Goal: Task Accomplishment & Management: Use online tool/utility

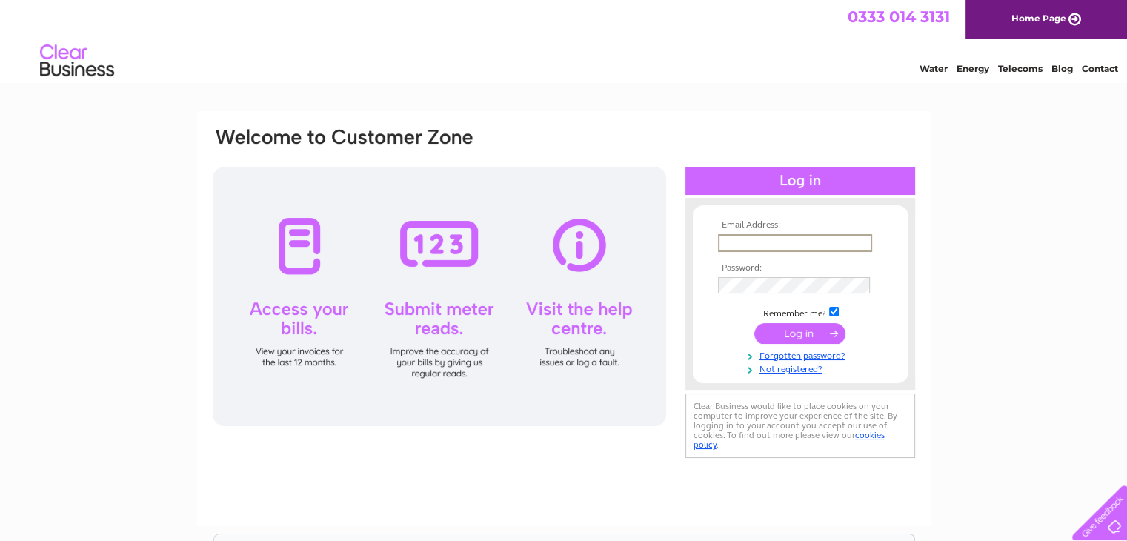
click at [753, 245] on input "text" at bounding box center [795, 243] width 154 height 18
type input "[EMAIL_ADDRESS][DOMAIN_NAME]"
click at [795, 336] on input "submit" at bounding box center [799, 332] width 91 height 21
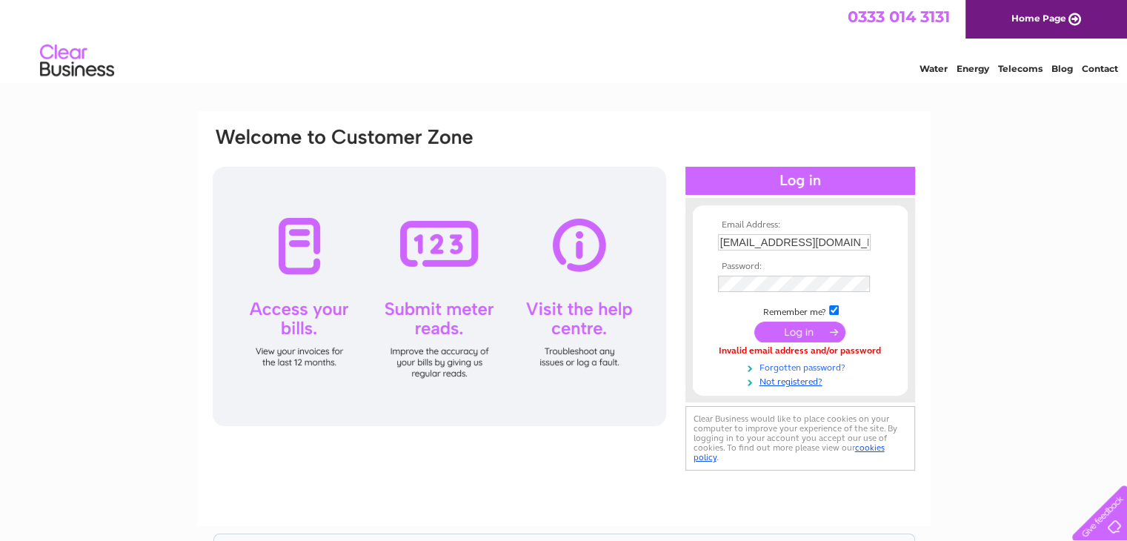
click at [795, 367] on link "Forgotten password?" at bounding box center [802, 366] width 168 height 14
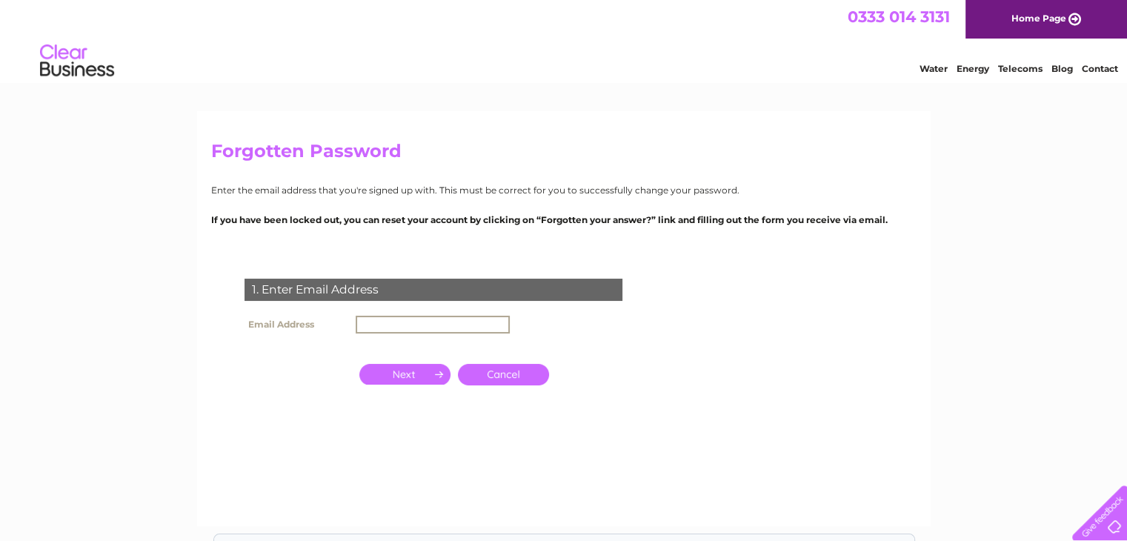
click at [382, 316] on input "text" at bounding box center [433, 325] width 154 height 18
type input "[EMAIL_ADDRESS][DOMAIN_NAME]"
click at [395, 377] on input "button" at bounding box center [404, 372] width 91 height 21
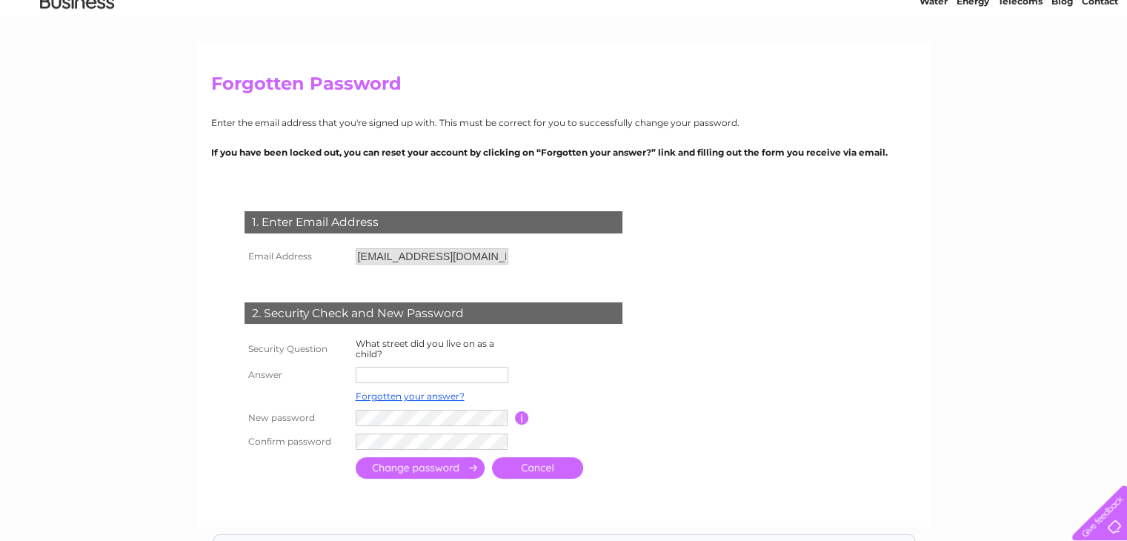
scroll to position [148, 0]
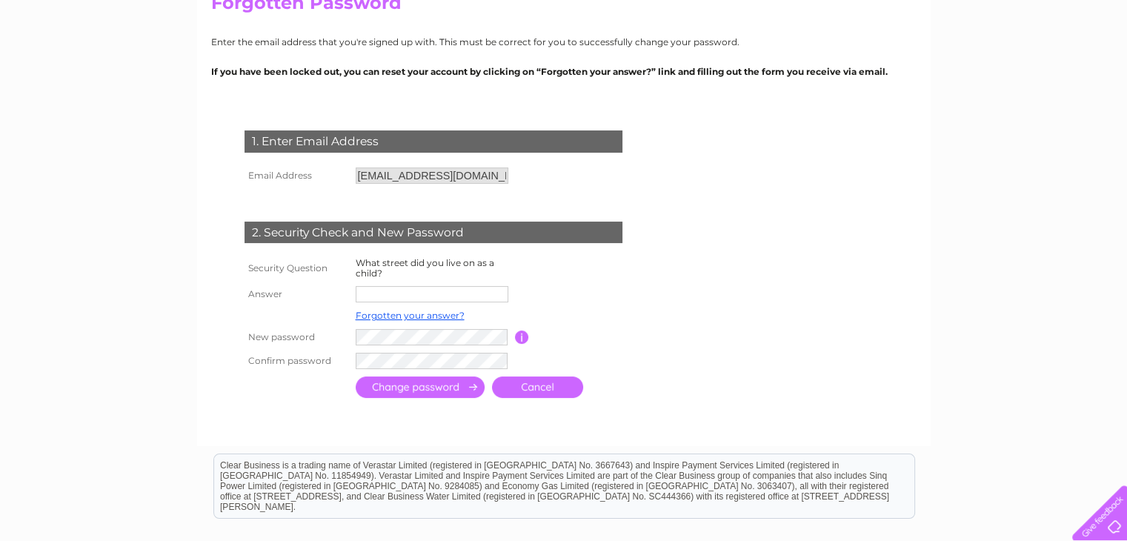
click at [420, 293] on input "text" at bounding box center [432, 294] width 153 height 16
type input "lageonan road"
click at [441, 389] on input "submit" at bounding box center [420, 386] width 129 height 21
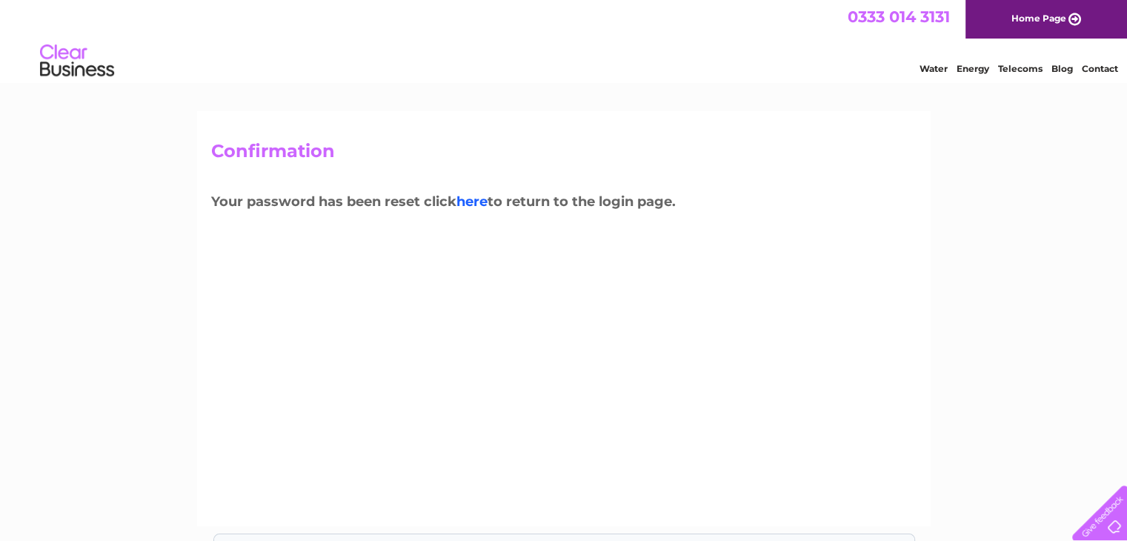
click at [479, 200] on link "here" at bounding box center [471, 201] width 31 height 16
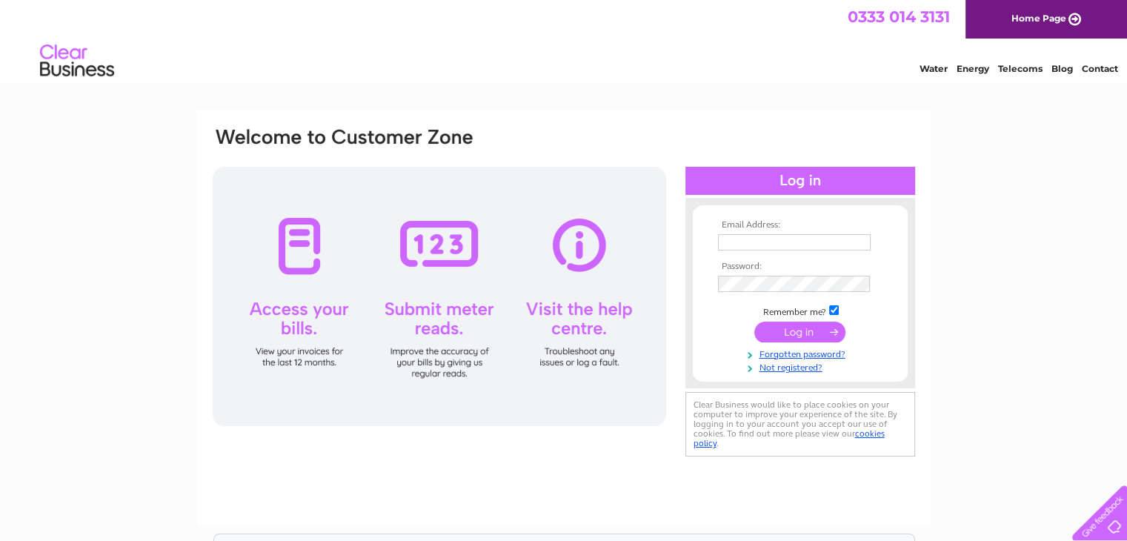
click at [731, 241] on input "text" at bounding box center [794, 242] width 153 height 16
type input "[EMAIL_ADDRESS][DOMAIN_NAME]"
click at [798, 337] on input "submit" at bounding box center [799, 332] width 91 height 21
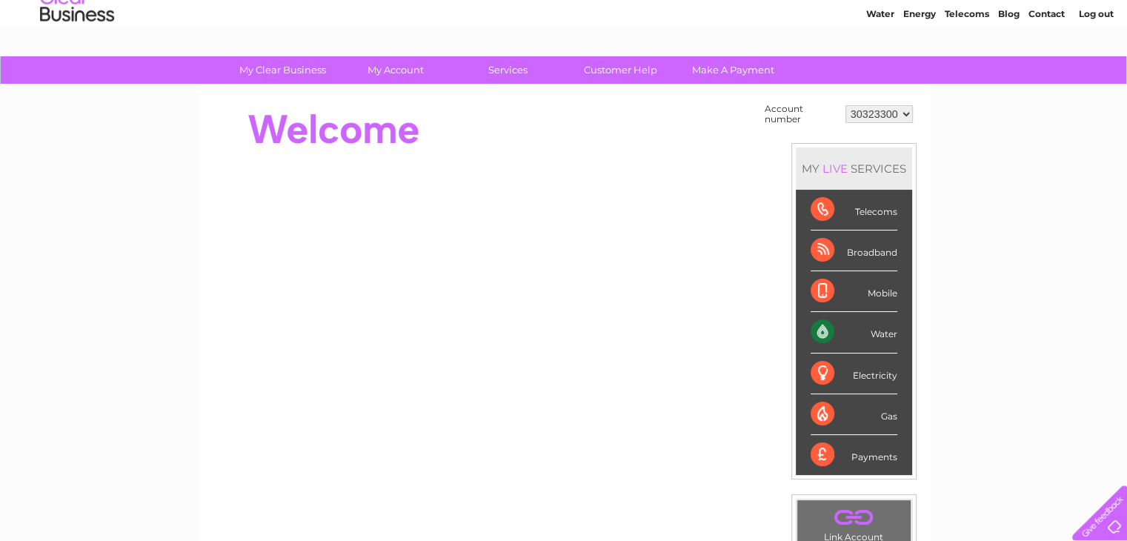
scroll to position [44, 0]
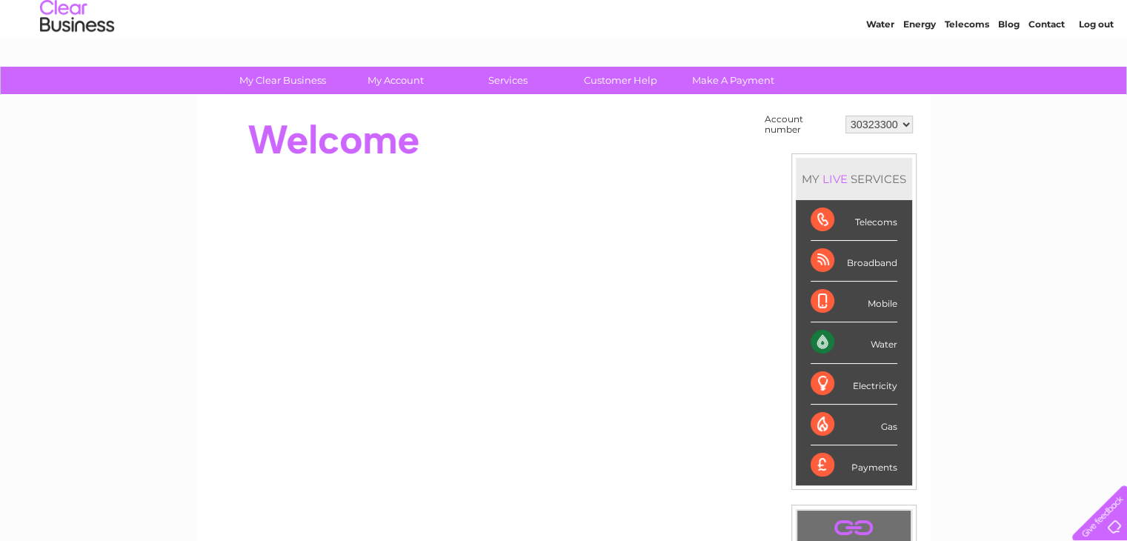
click at [864, 342] on div "Water" at bounding box center [854, 342] width 87 height 41
click at [824, 344] on div "Water" at bounding box center [854, 342] width 87 height 41
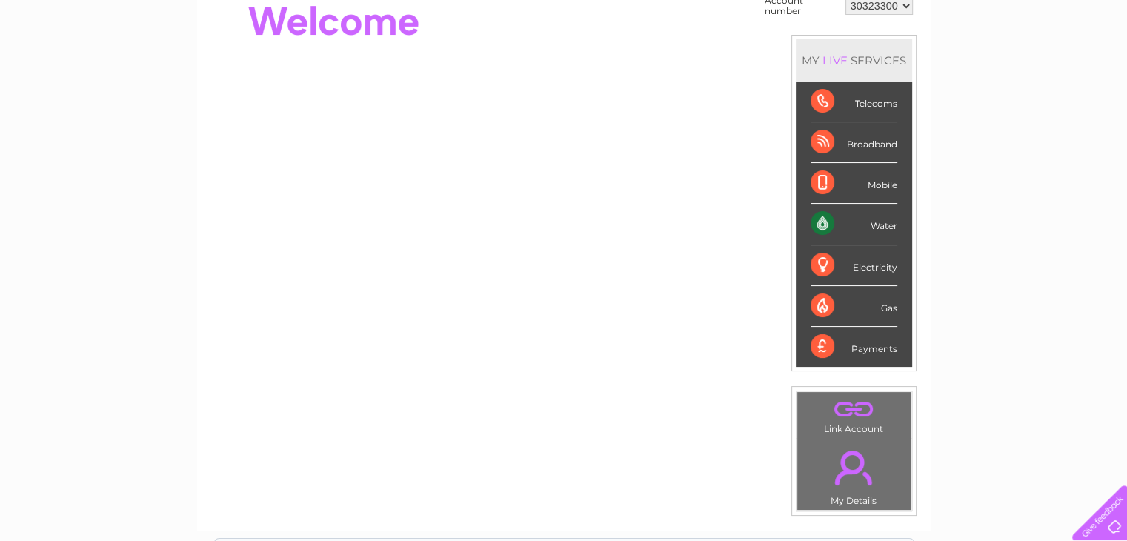
scroll to position [267, 0]
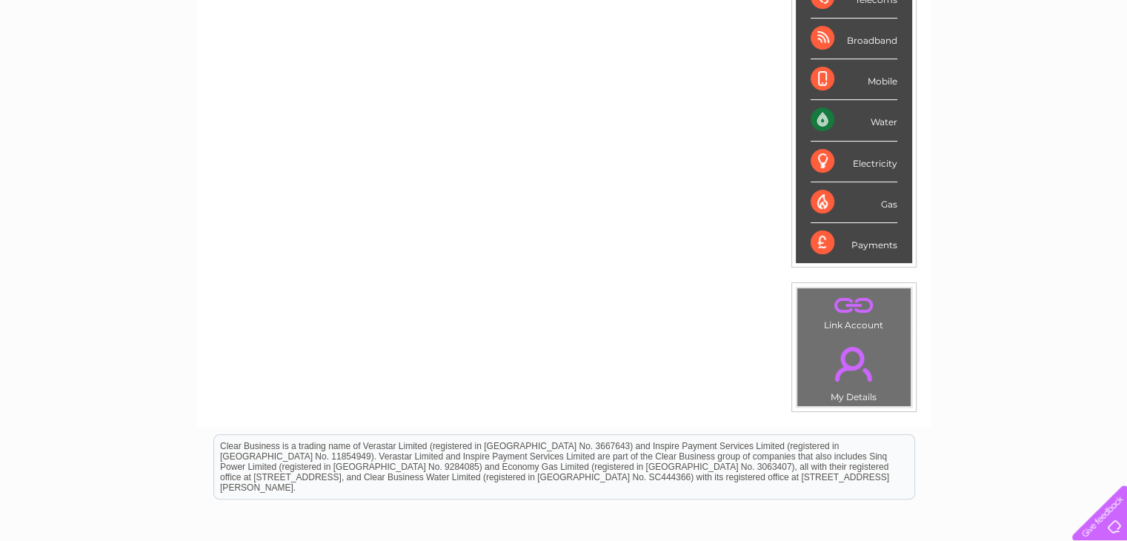
click at [825, 119] on div "Water" at bounding box center [854, 120] width 87 height 41
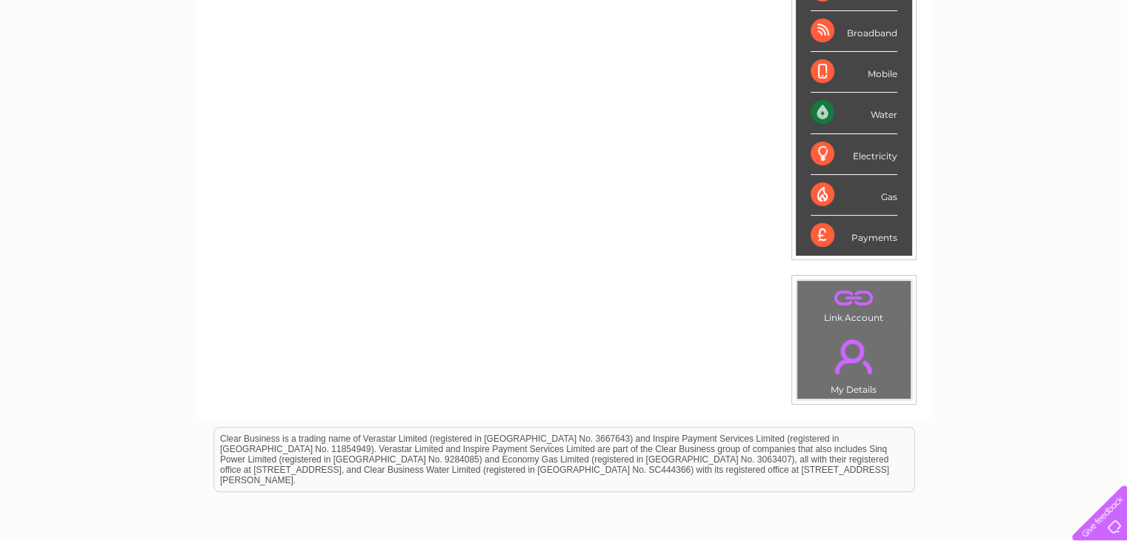
scroll to position [44, 0]
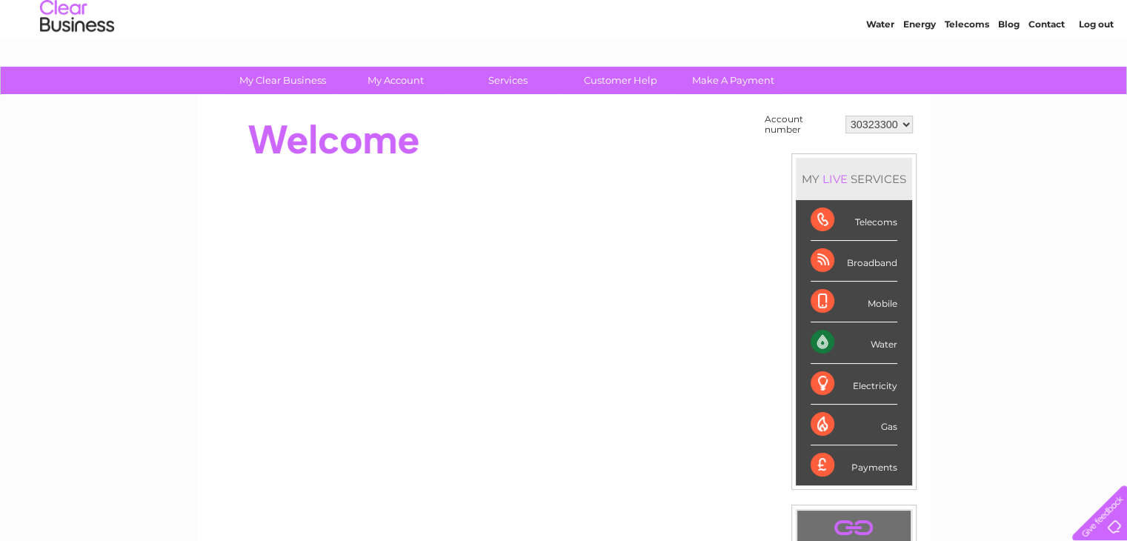
click at [822, 342] on div "Water" at bounding box center [854, 342] width 87 height 41
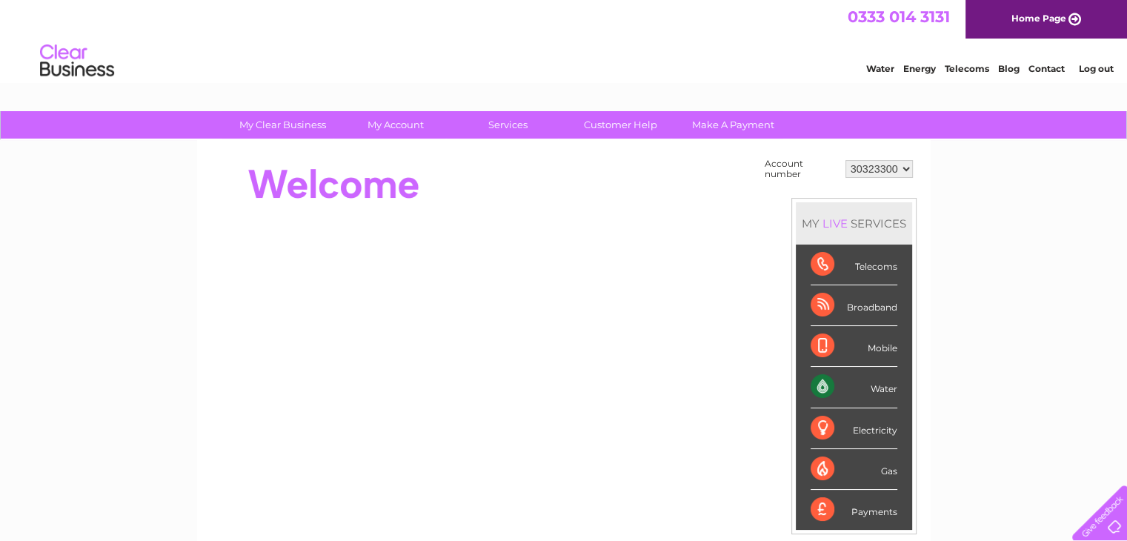
scroll to position [0, 0]
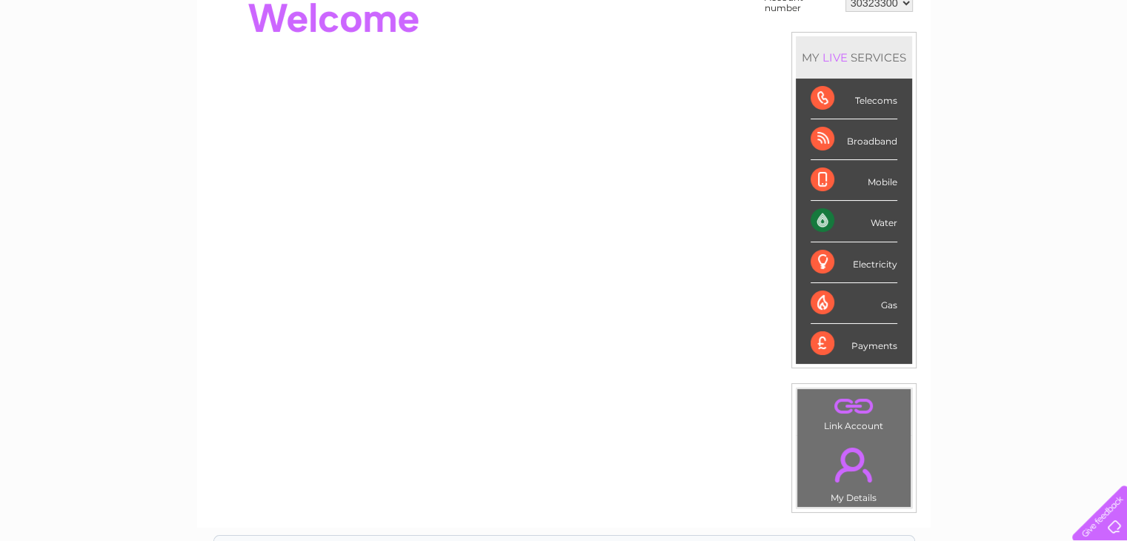
scroll to position [74, 0]
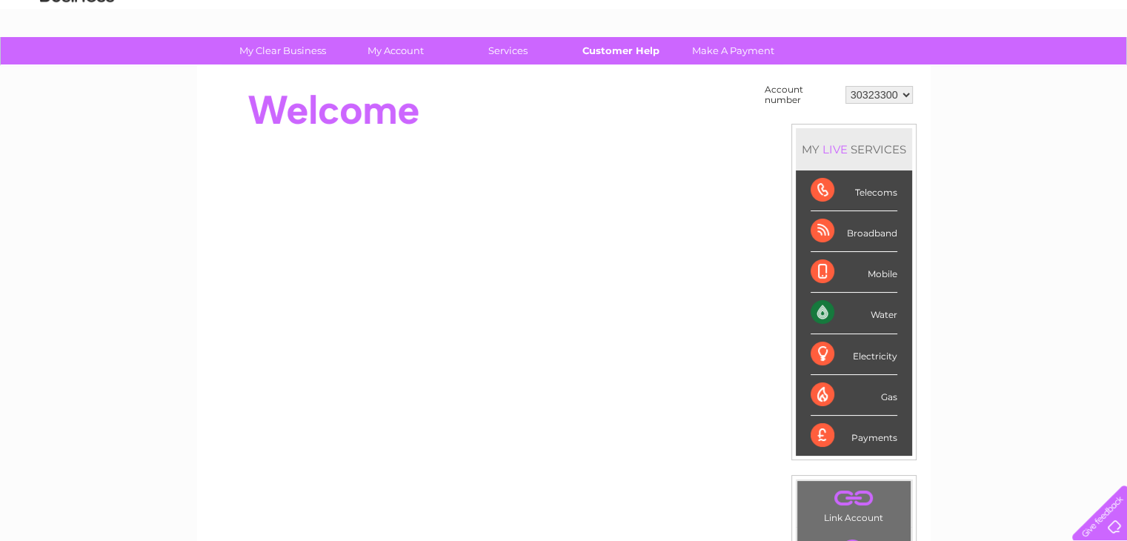
click at [610, 51] on link "Customer Help" at bounding box center [620, 50] width 122 height 27
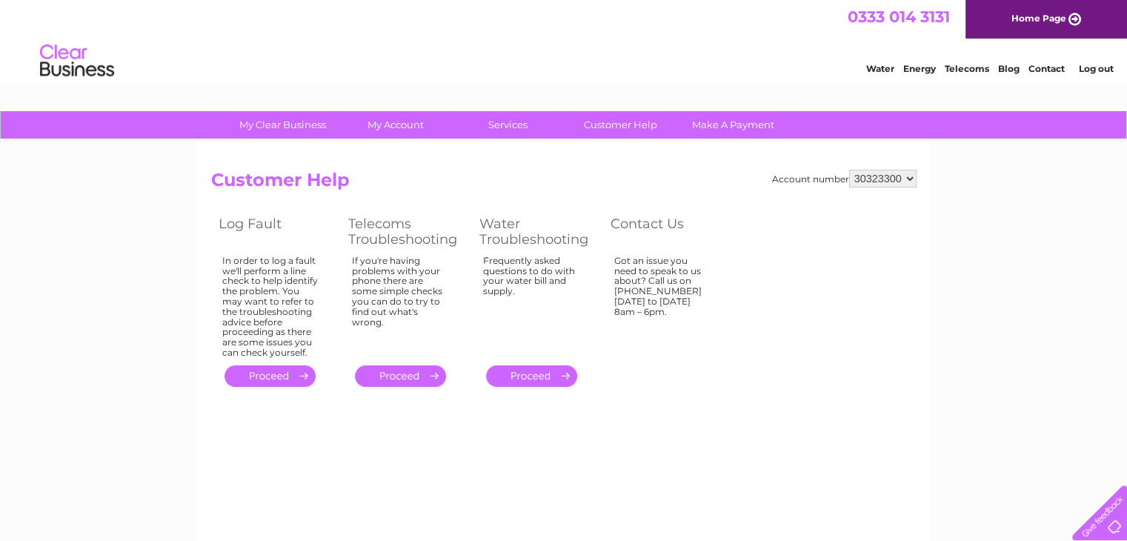
click at [884, 67] on link "Water" at bounding box center [880, 68] width 28 height 11
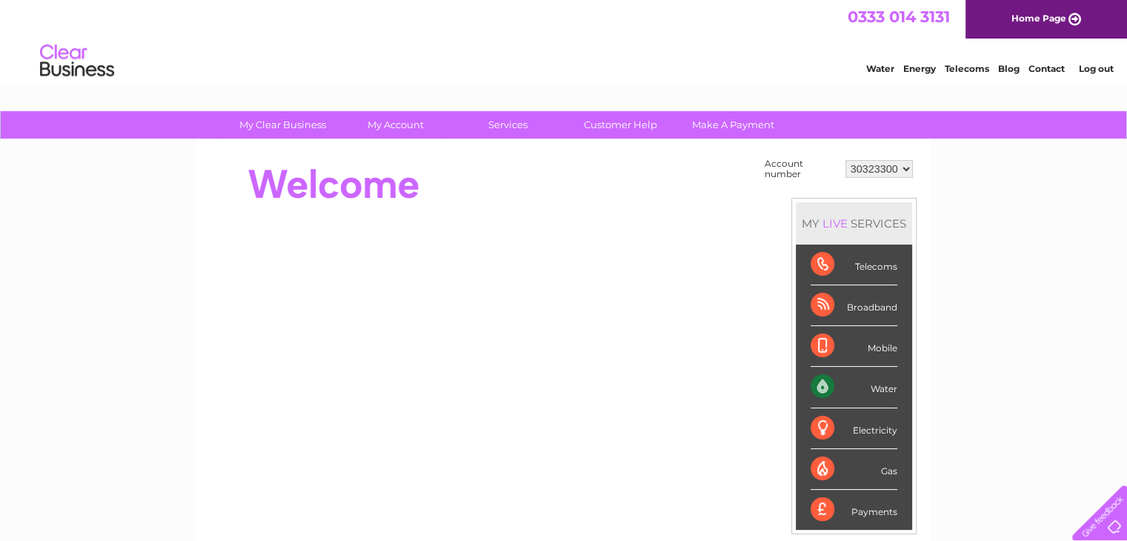
click at [818, 390] on div "Water" at bounding box center [854, 387] width 87 height 41
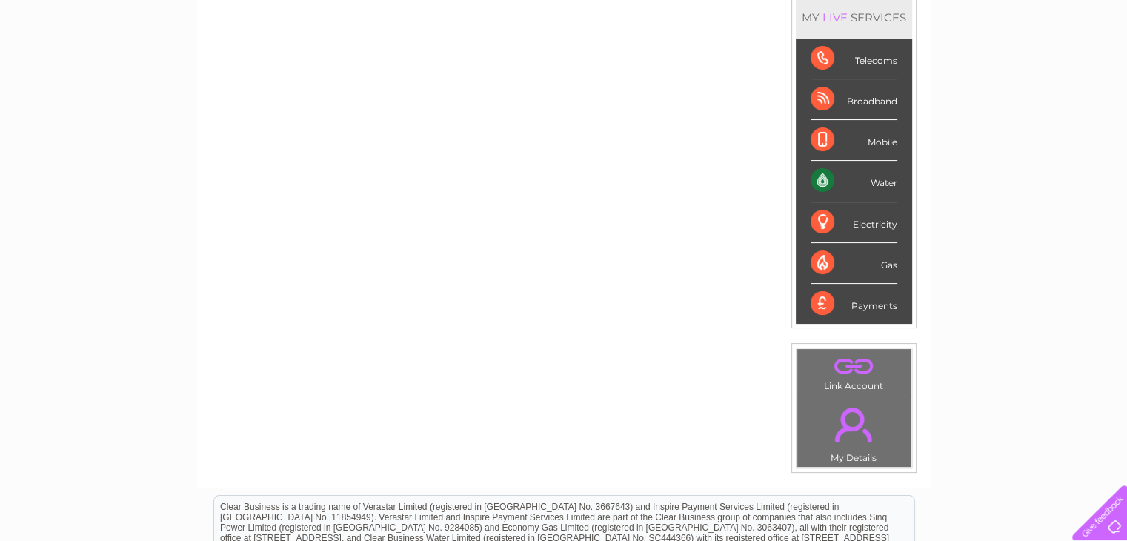
scroll to position [222, 0]
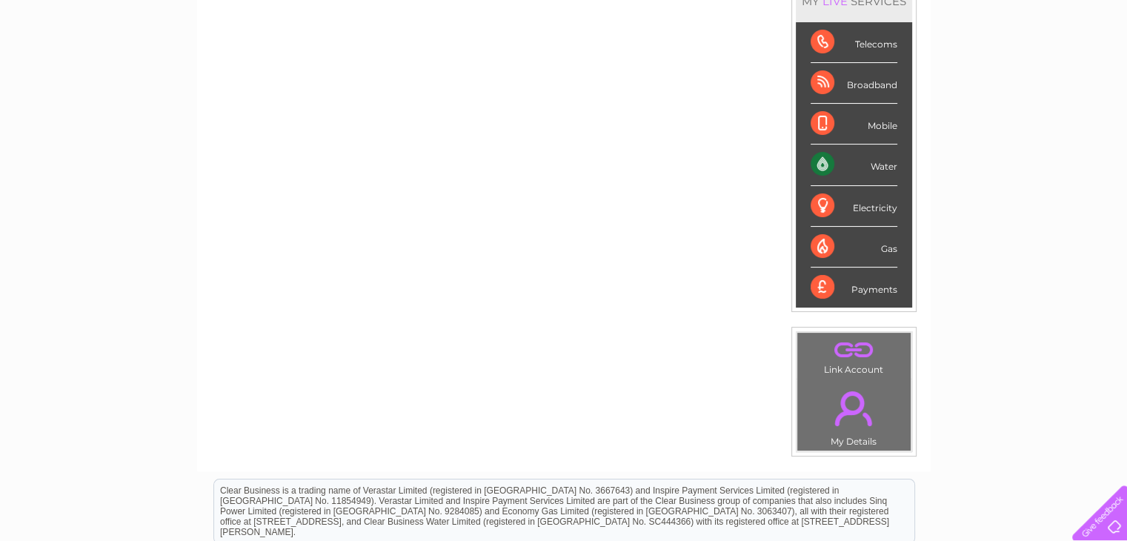
click at [874, 371] on td ". Link Account" at bounding box center [853, 355] width 115 height 47
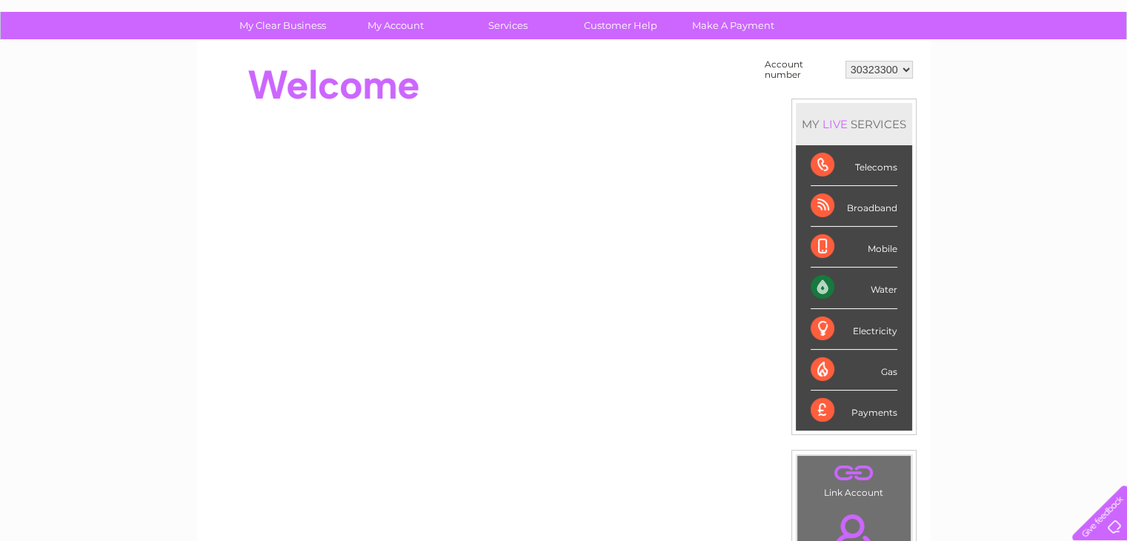
scroll to position [0, 0]
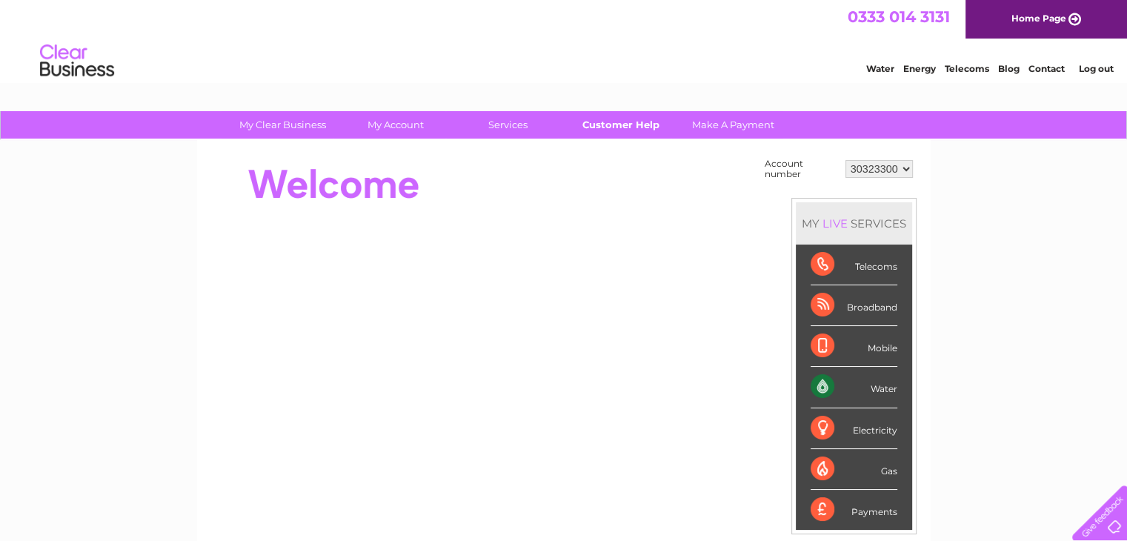
click at [619, 127] on link "Customer Help" at bounding box center [620, 124] width 122 height 27
click at [889, 389] on div "Water" at bounding box center [854, 387] width 87 height 41
click at [821, 386] on div "Water" at bounding box center [854, 387] width 87 height 41
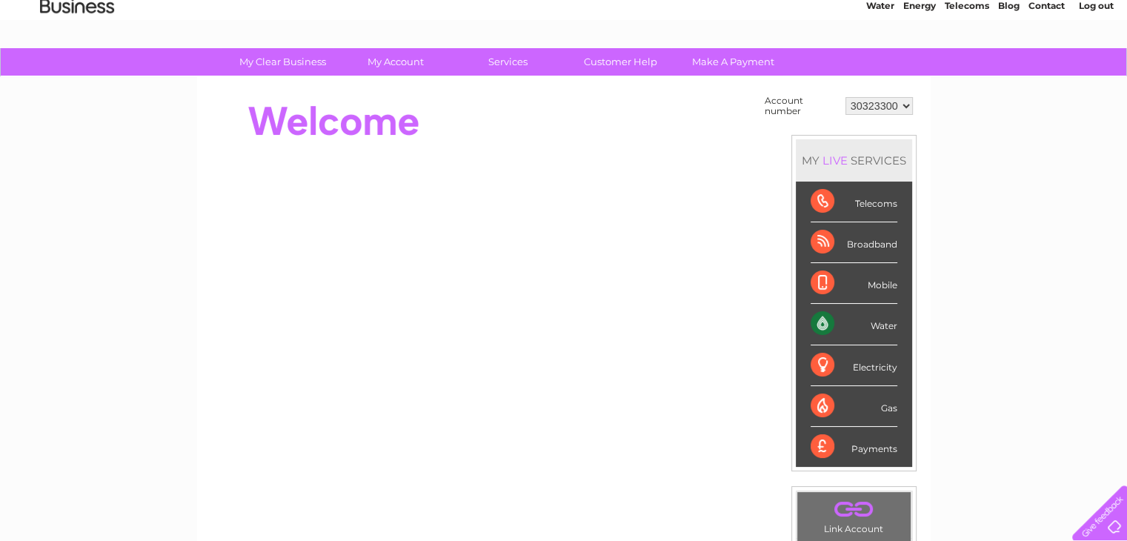
scroll to position [148, 0]
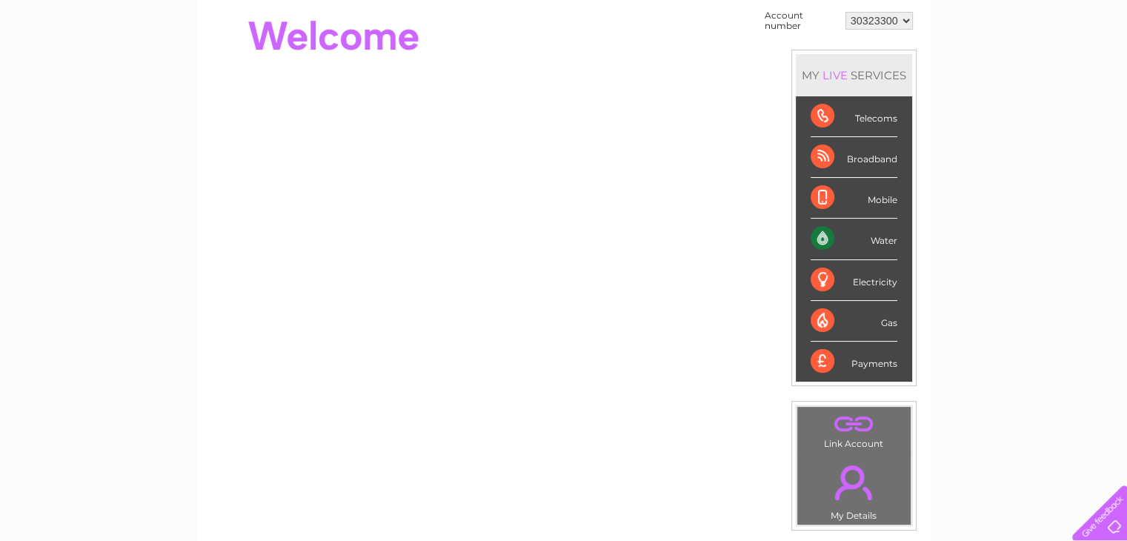
click at [879, 241] on div "Water" at bounding box center [854, 239] width 87 height 41
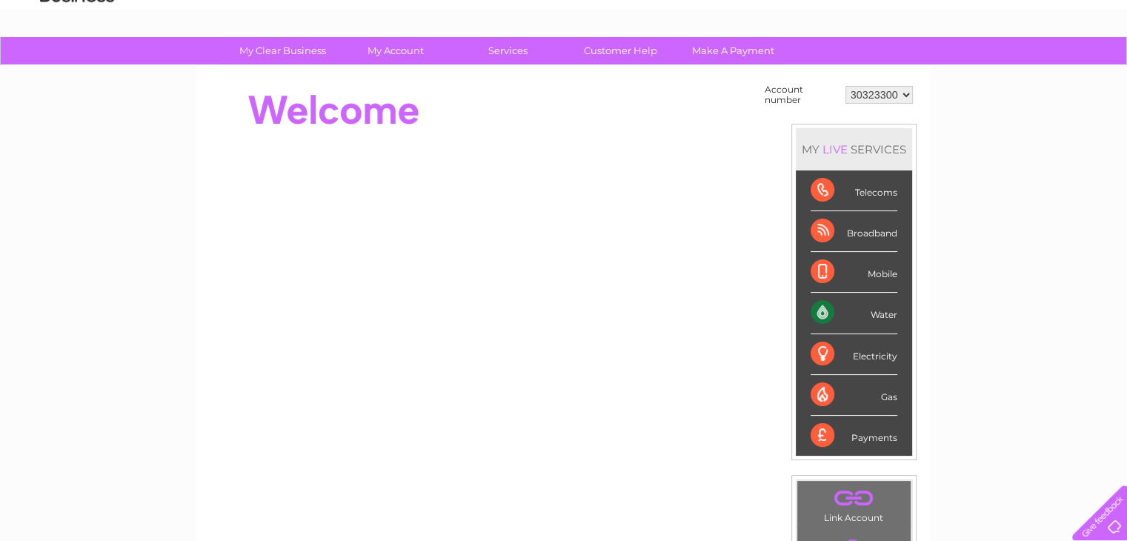
scroll to position [74, 0]
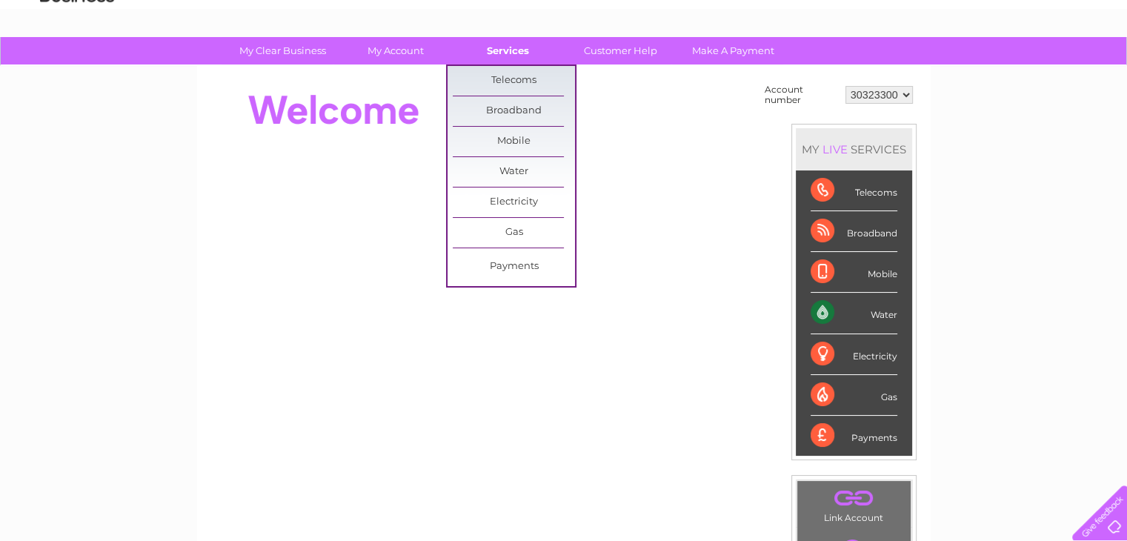
click at [502, 51] on link "Services" at bounding box center [508, 50] width 122 height 27
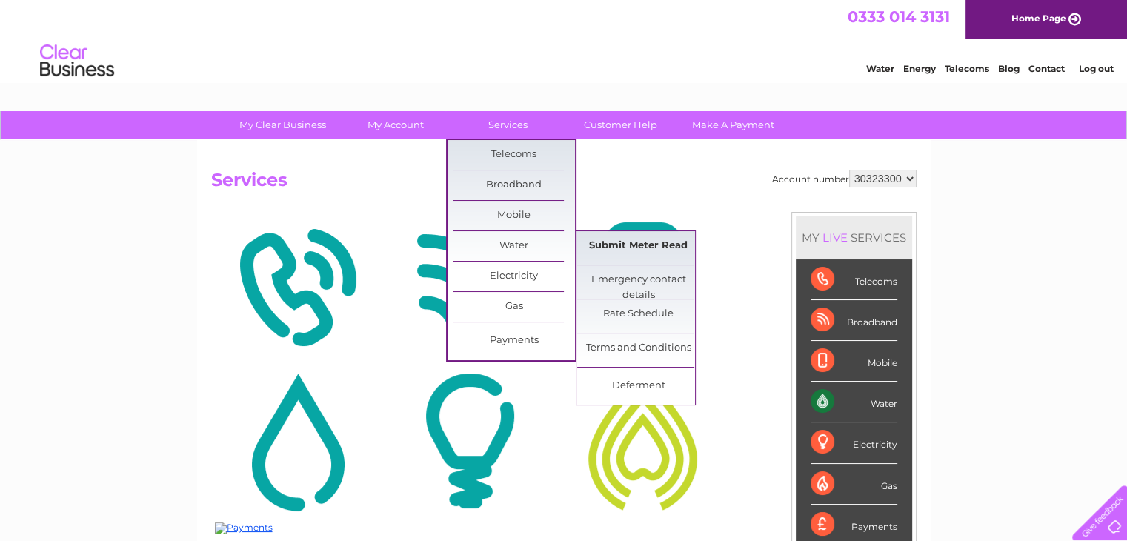
click at [628, 244] on link "Submit Meter Read" at bounding box center [638, 246] width 122 height 30
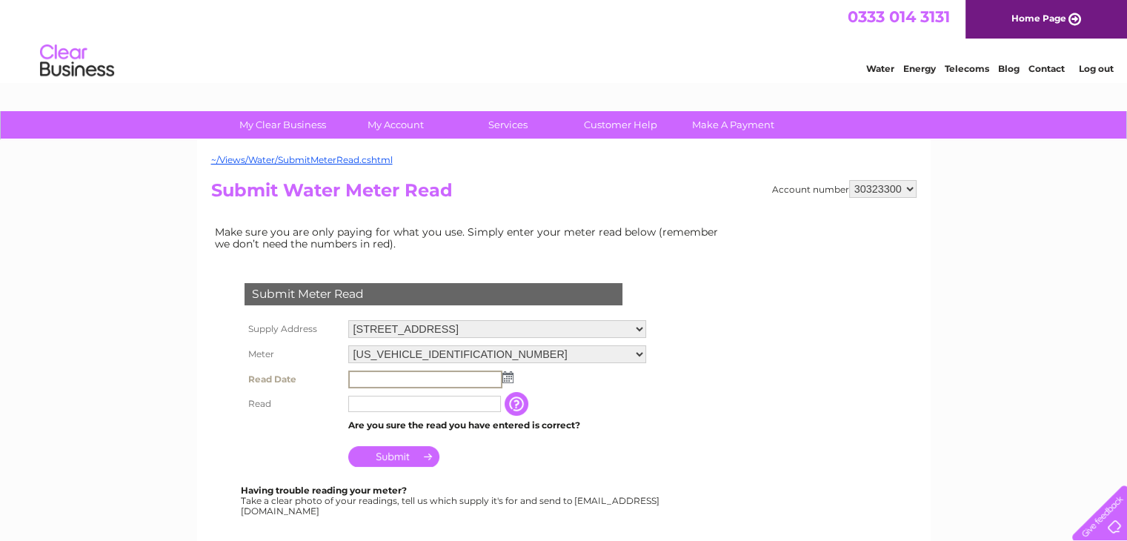
click at [393, 373] on input "text" at bounding box center [425, 379] width 154 height 18
click at [507, 377] on img at bounding box center [506, 376] width 11 height 12
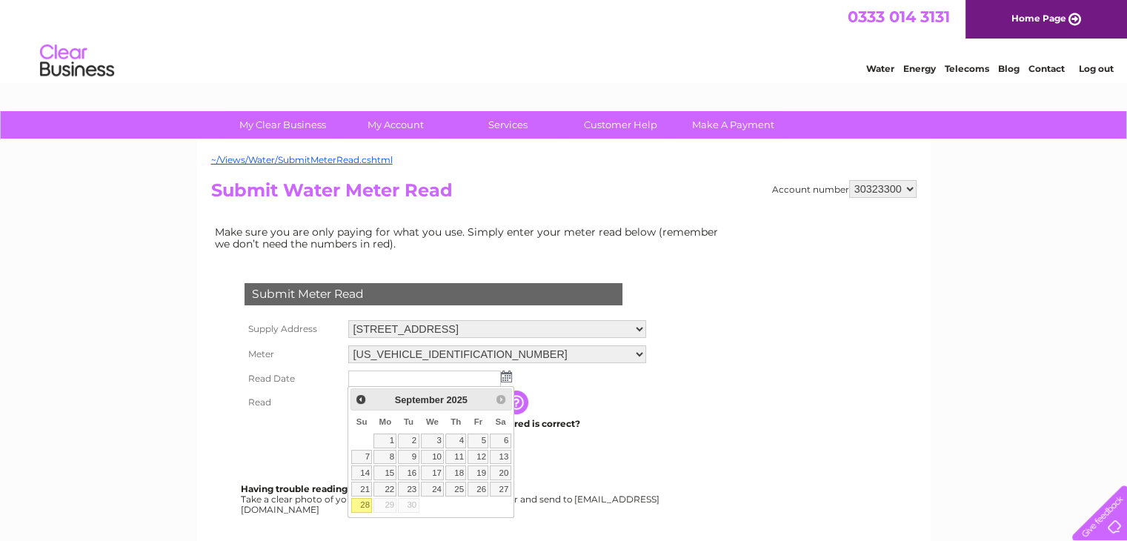
click at [365, 500] on link "28" at bounding box center [361, 505] width 21 height 15
type input "2025/09/28"
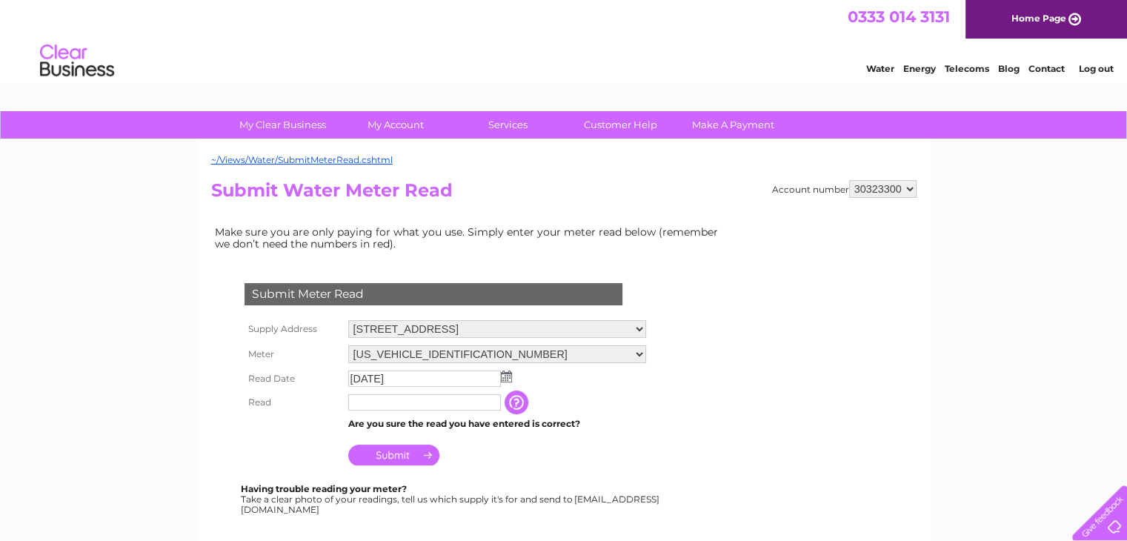
click at [365, 402] on input "text" at bounding box center [424, 402] width 153 height 16
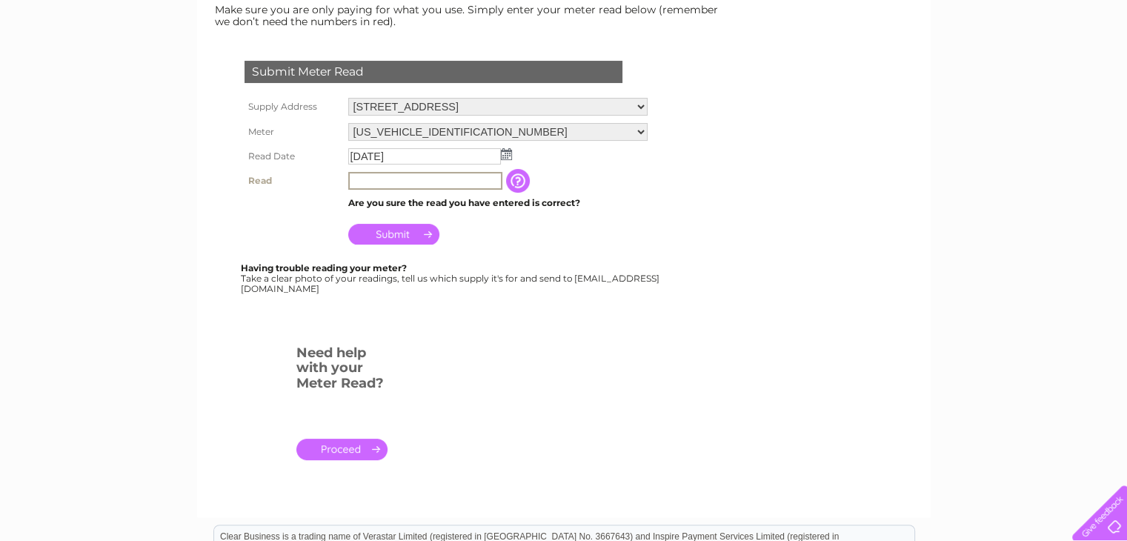
scroll to position [370, 0]
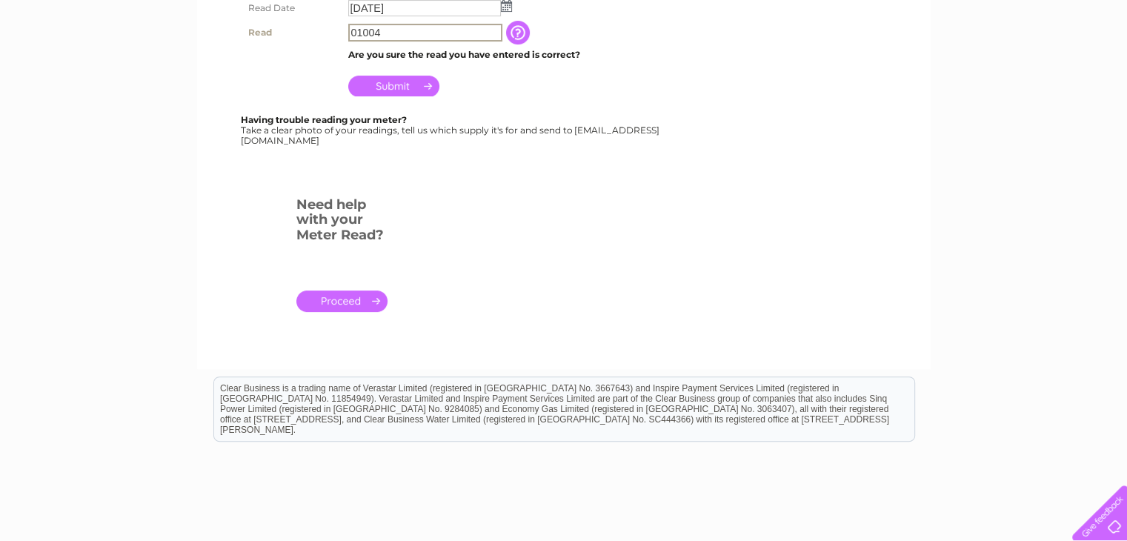
type input "01004"
click at [387, 84] on input "Submit" at bounding box center [393, 84] width 91 height 21
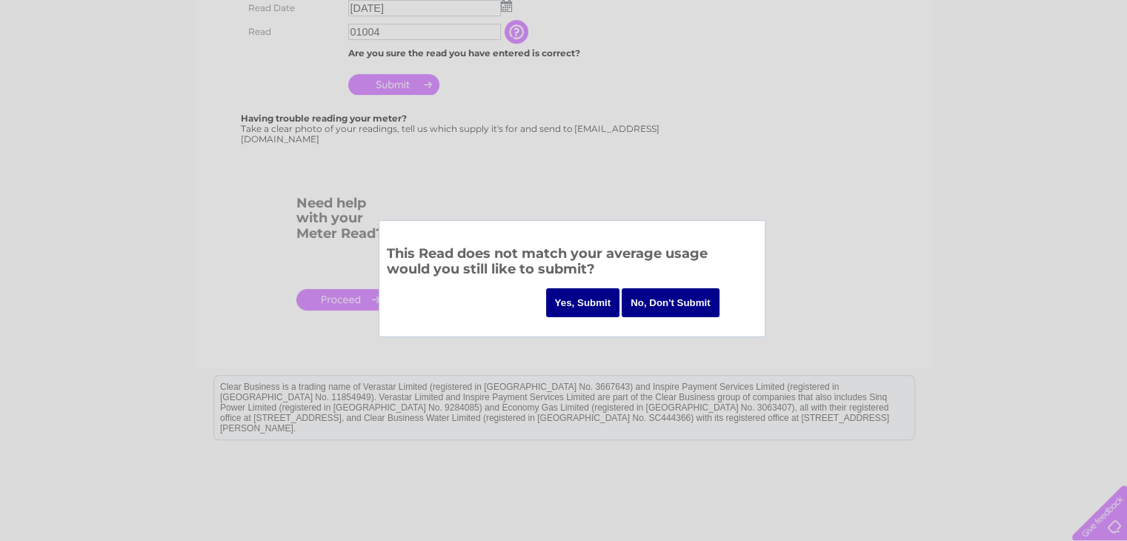
click at [580, 300] on input "Yes, Submit" at bounding box center [583, 302] width 74 height 29
